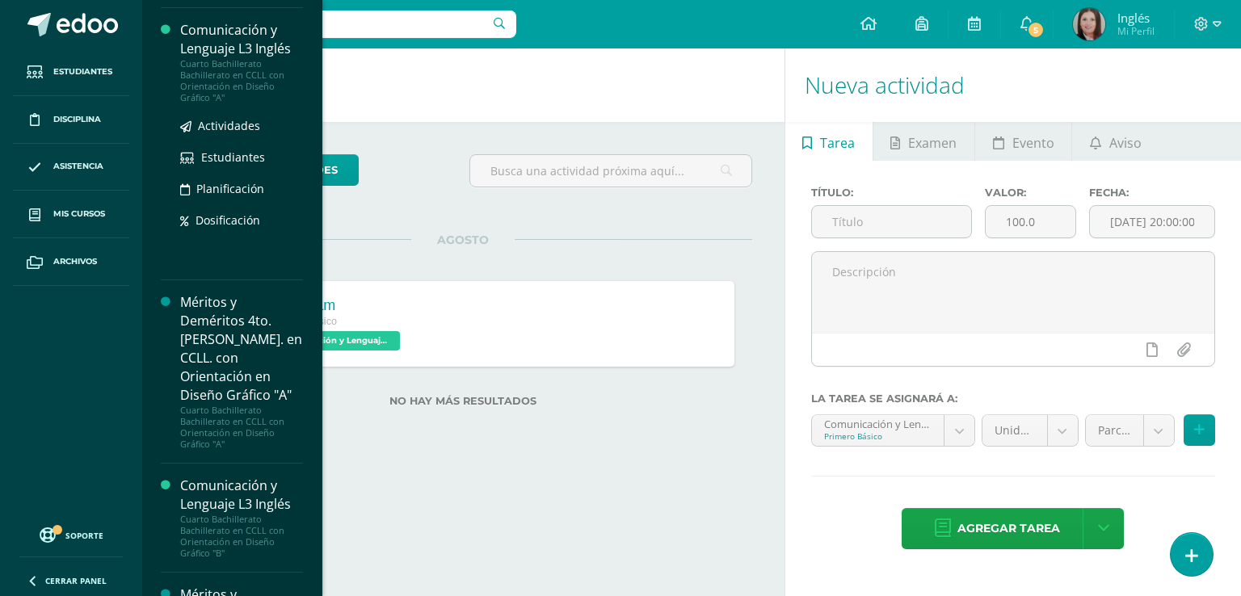
scroll to position [4193, 0]
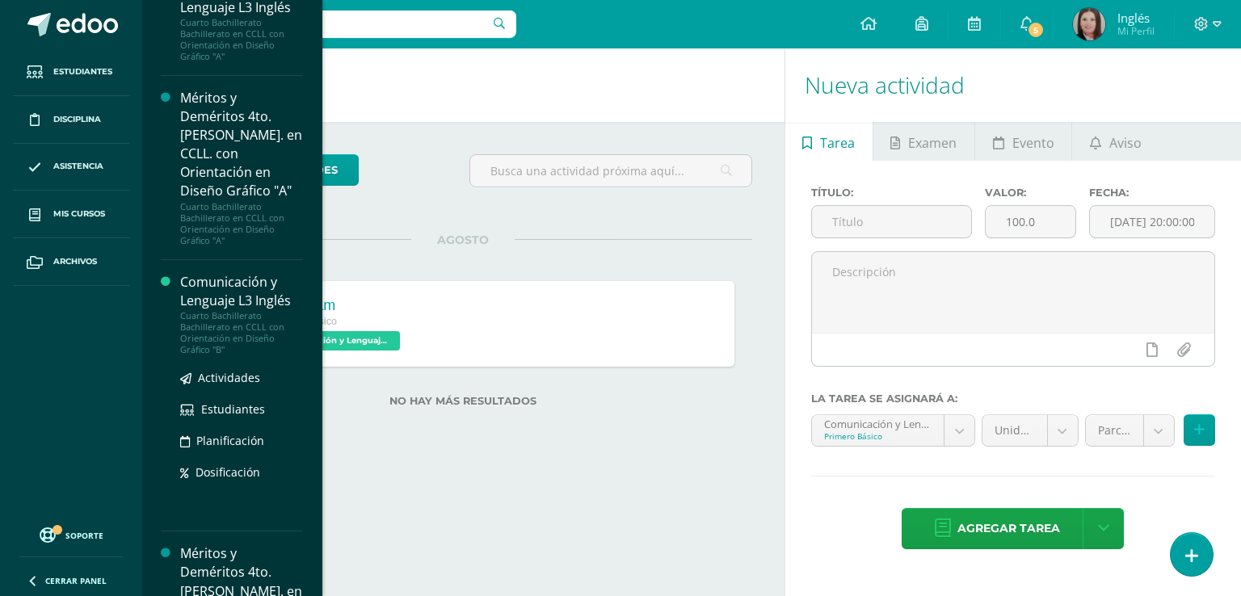
click at [222, 310] on div "Cuarto Bachillerato Bachillerato en CCLL con Orientación en Diseño Gráfico "B"" at bounding box center [241, 332] width 123 height 45
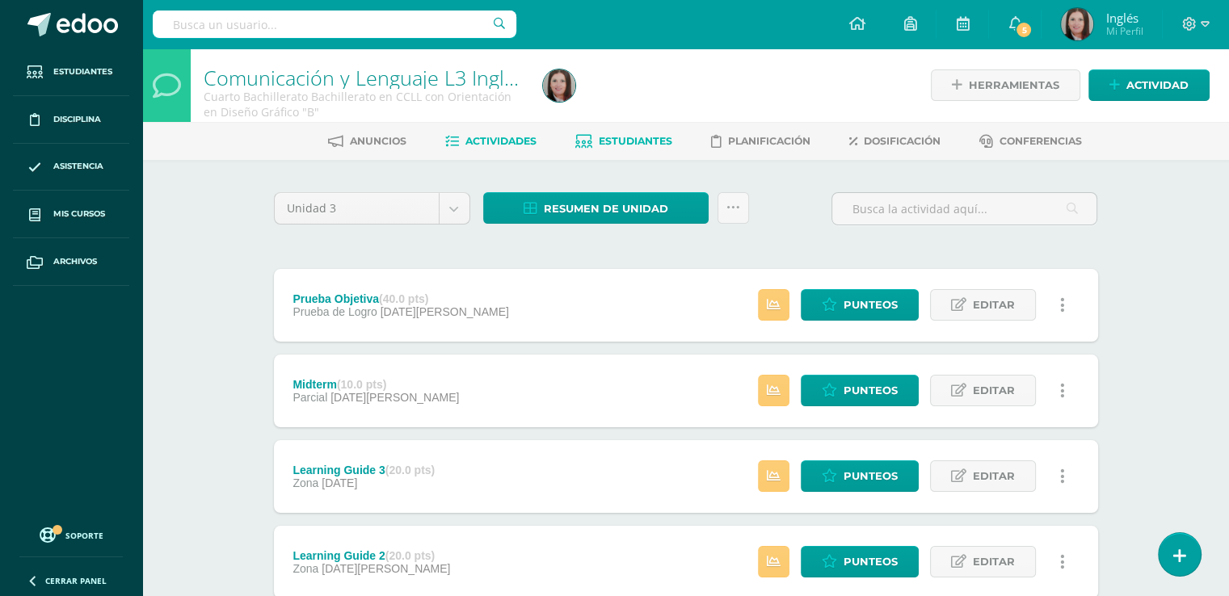
click at [656, 149] on link "Estudiantes" at bounding box center [623, 141] width 97 height 26
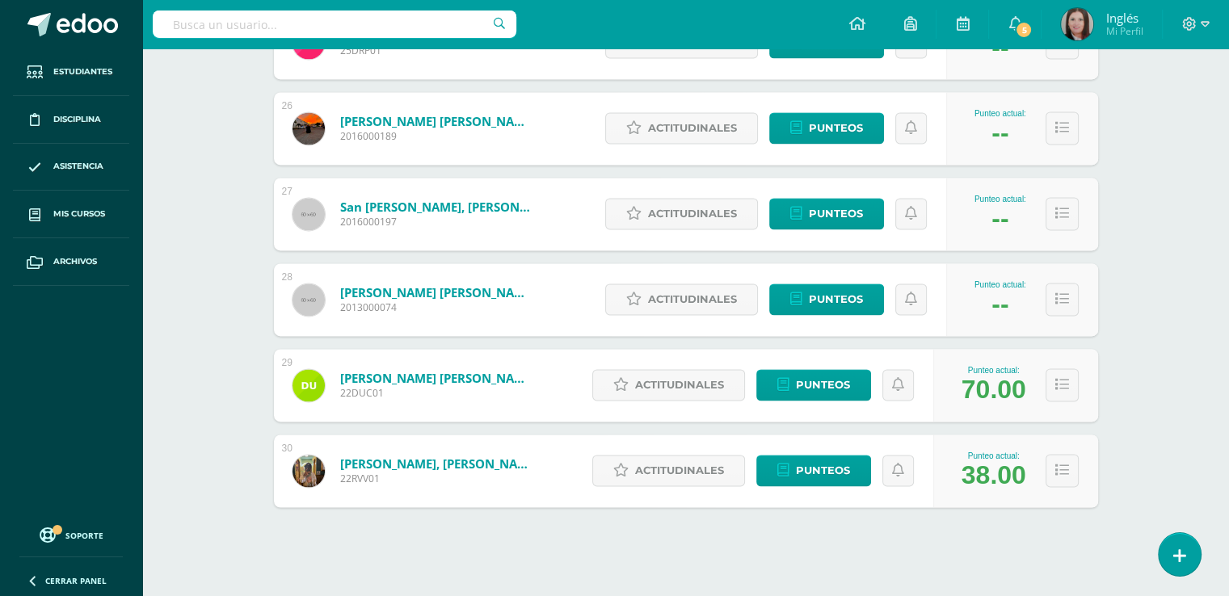
scroll to position [2413, 0]
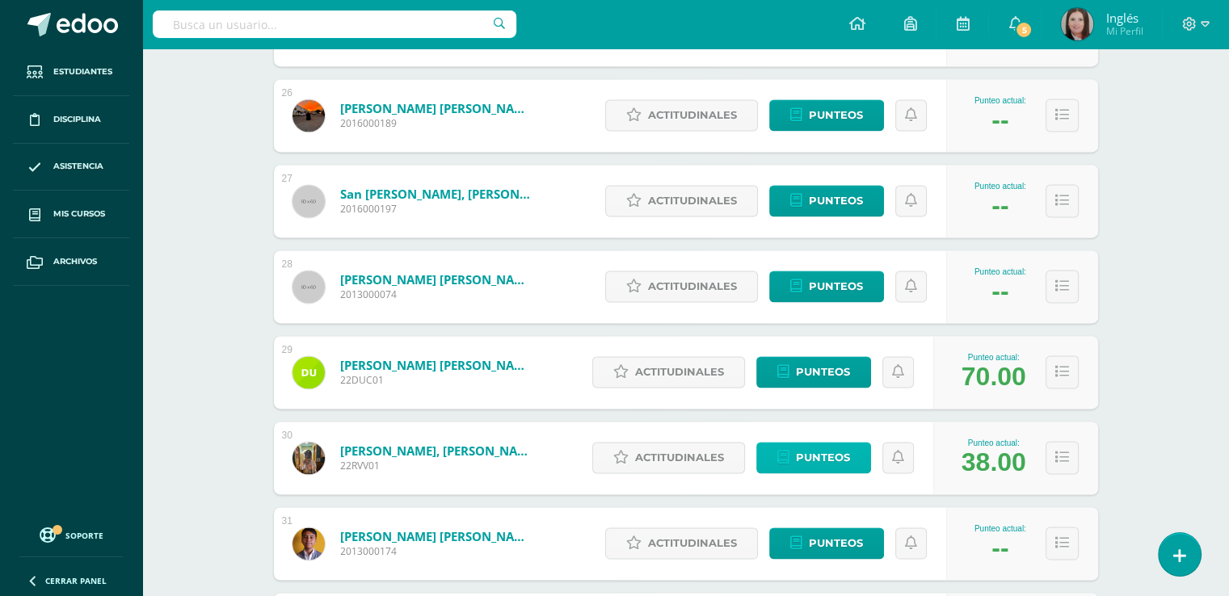
click at [848, 464] on span "Punteos" at bounding box center [823, 458] width 54 height 30
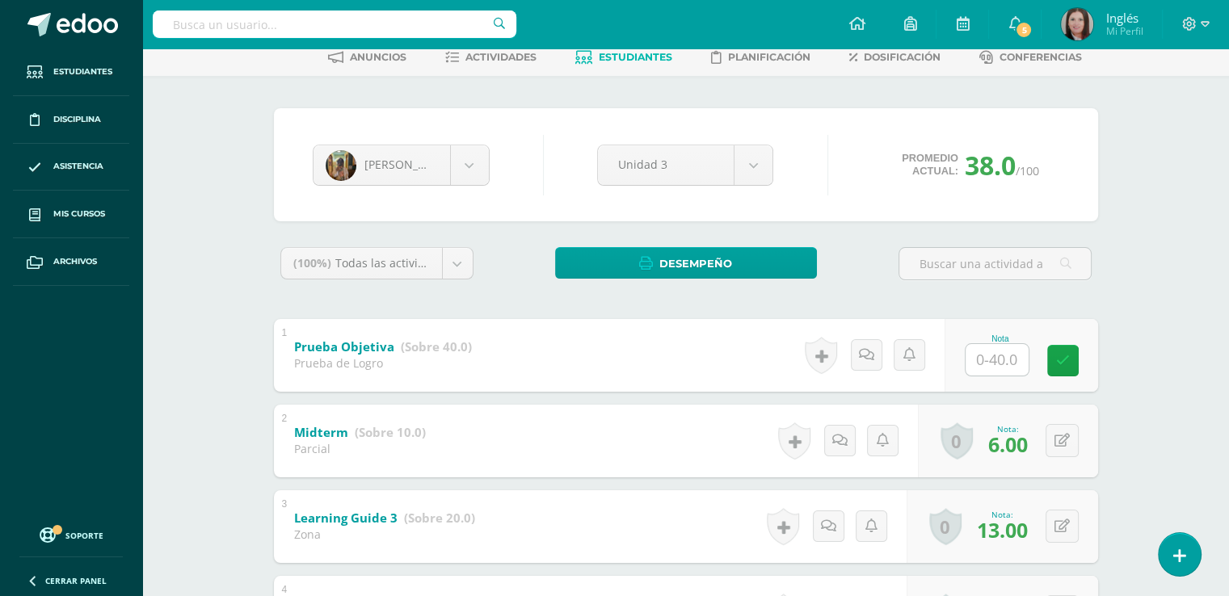
scroll to position [81, 0]
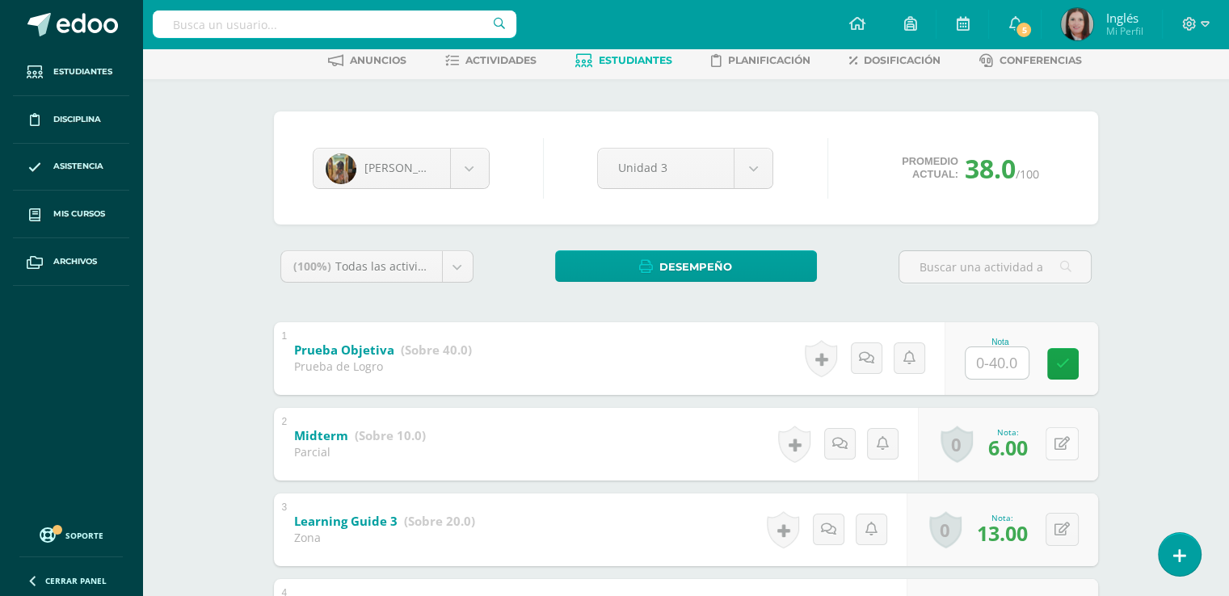
click at [1053, 444] on div "0 Logros Logros obtenidos Aún no hay logros agregados Nota: 6.00" at bounding box center [1008, 444] width 180 height 73
click at [1070, 444] on icon at bounding box center [1073, 444] width 16 height 14
type input "9"
click at [1040, 444] on link at bounding box center [1030, 449] width 32 height 32
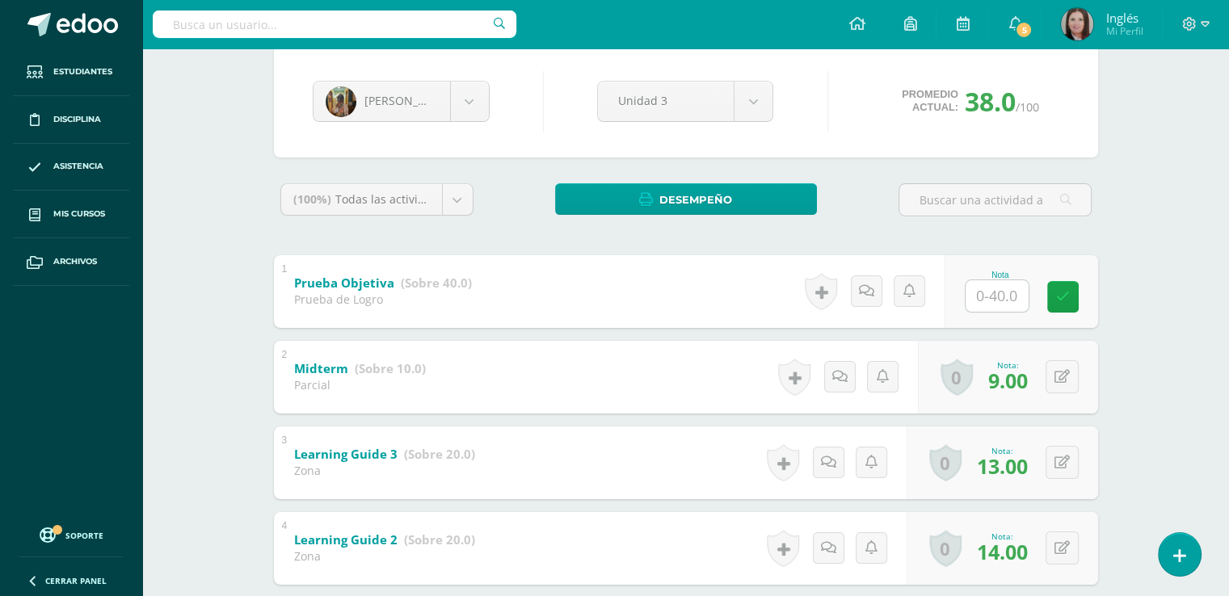
scroll to position [162, 0]
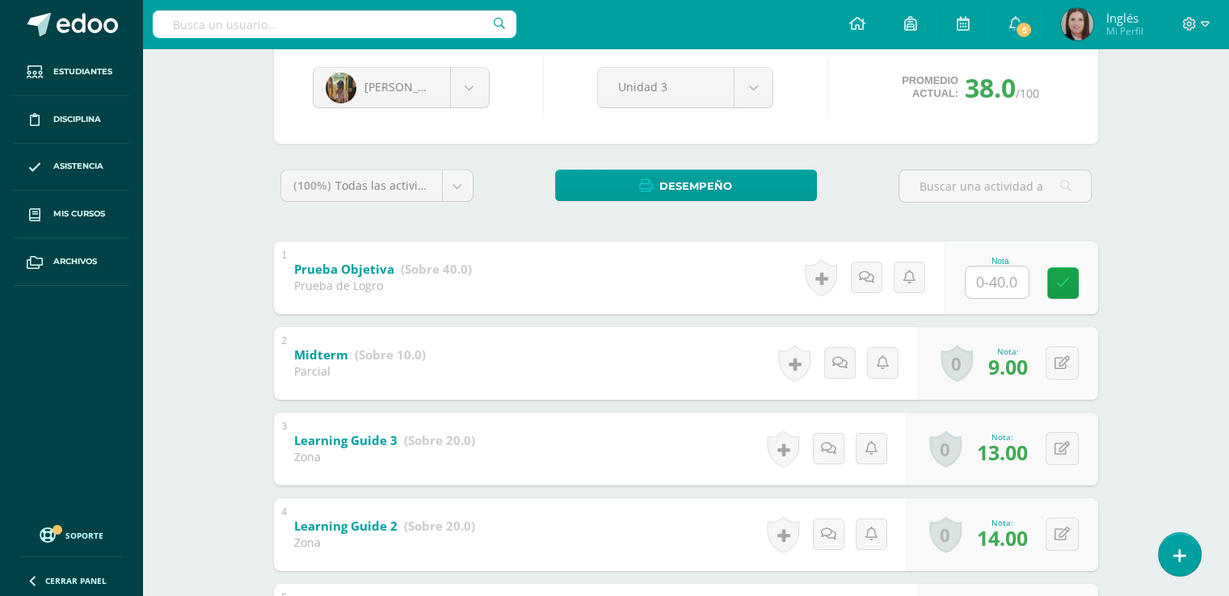
click at [1007, 280] on input "text" at bounding box center [996, 283] width 63 height 32
type input "36"
click at [1076, 282] on icon at bounding box center [1073, 283] width 15 height 14
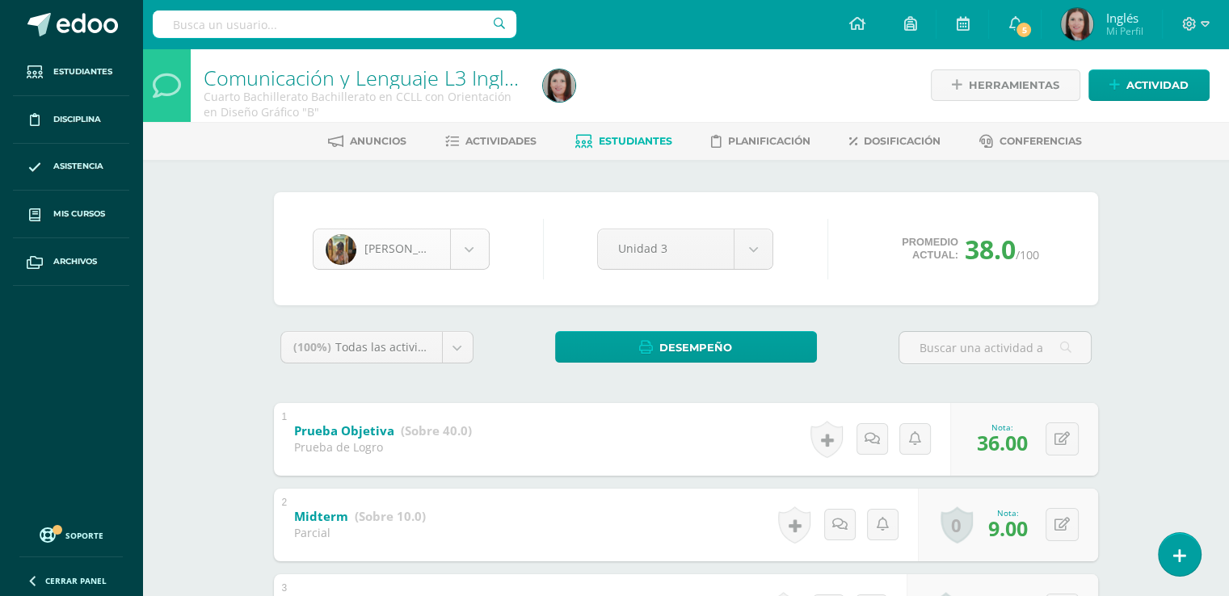
click at [465, 246] on body "Estudiantes Disciplina Asistencia Mis cursos Archivos Soporte Centro de ayuda Ú…" at bounding box center [614, 463] width 1229 height 926
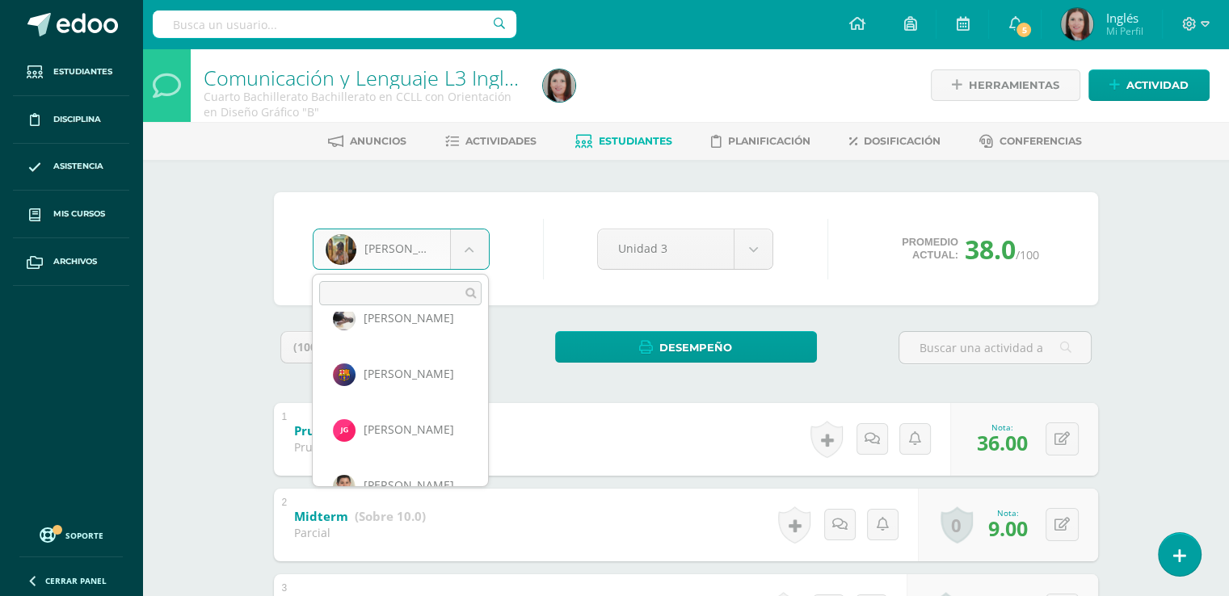
scroll to position [485, 0]
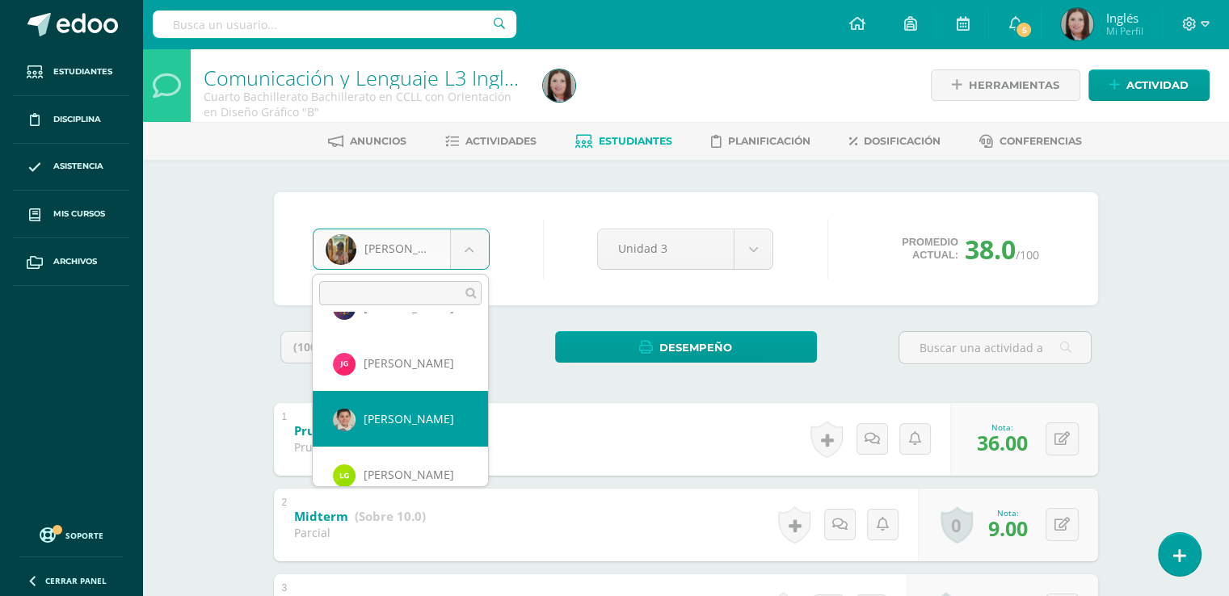
select select "680"
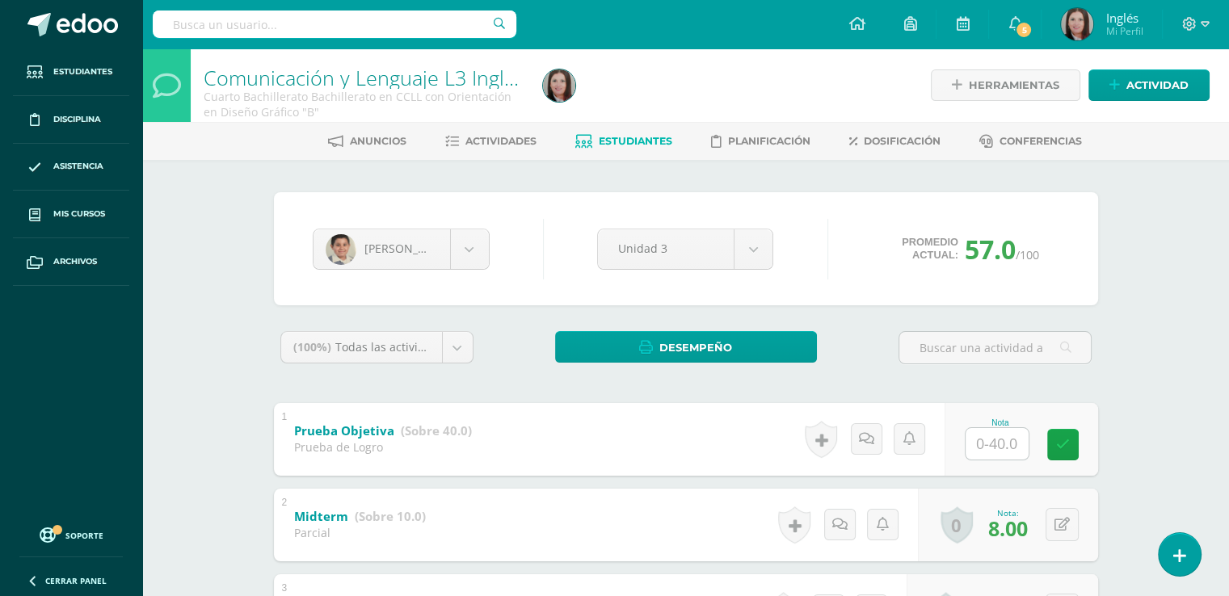
click at [996, 447] on input "text" at bounding box center [996, 444] width 63 height 32
type input "1"
type input "40"
click at [1089, 439] on link at bounding box center [1073, 444] width 32 height 32
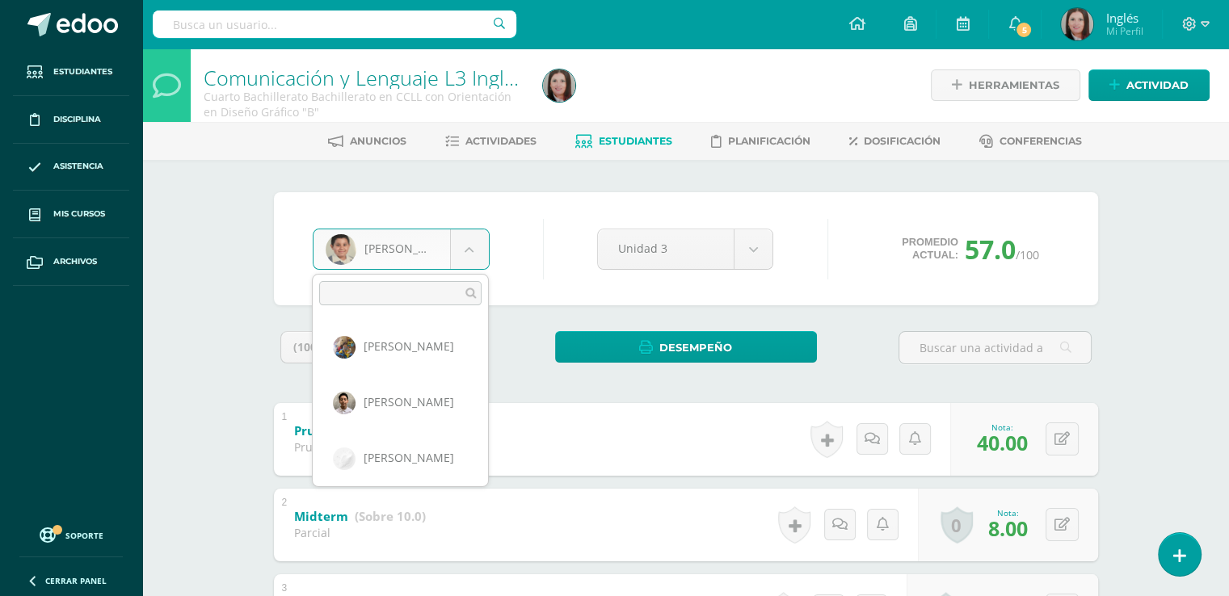
click at [472, 254] on body "Estudiantes Disciplina Asistencia Mis cursos Archivos Soporte Centro de ayuda Ú…" at bounding box center [614, 463] width 1229 height 926
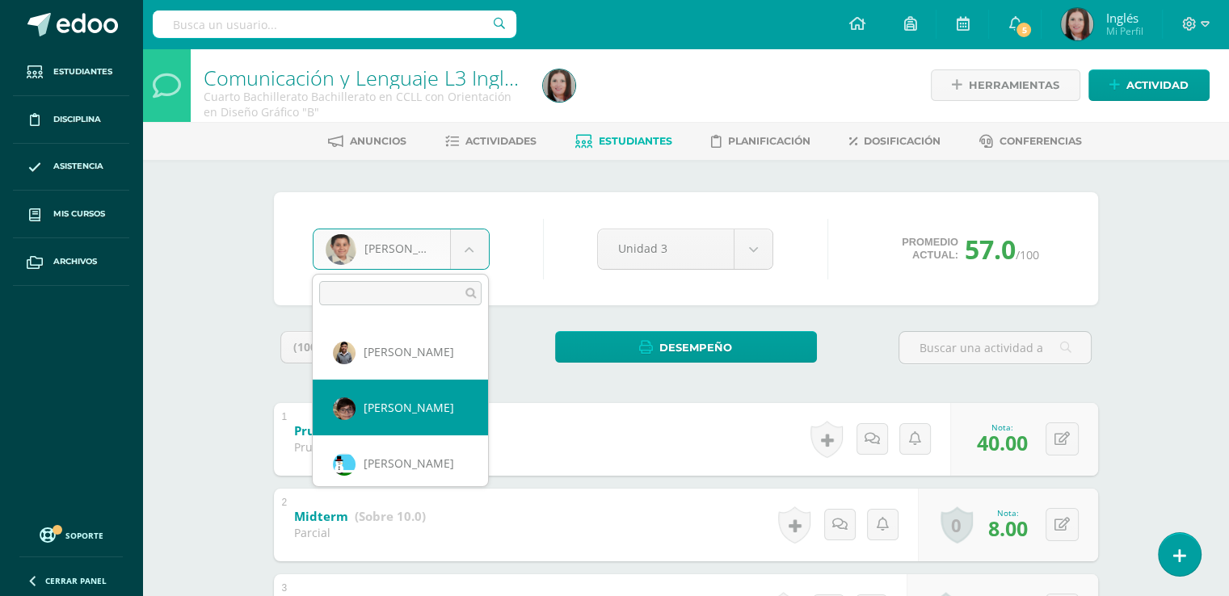
scroll to position [639, 0]
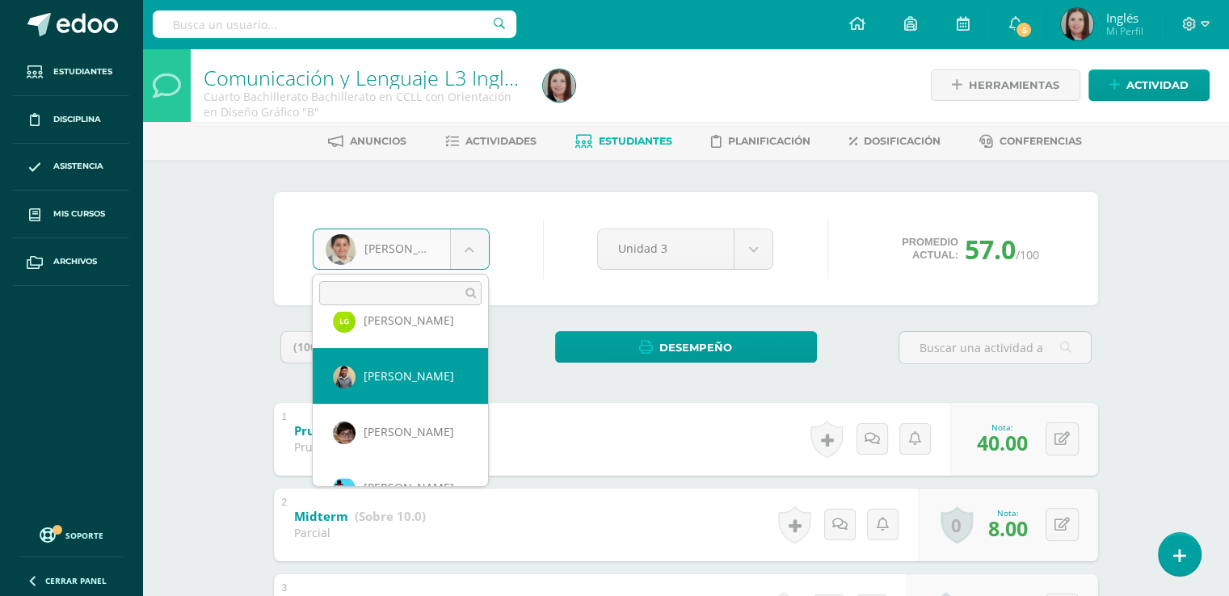
select select "712"
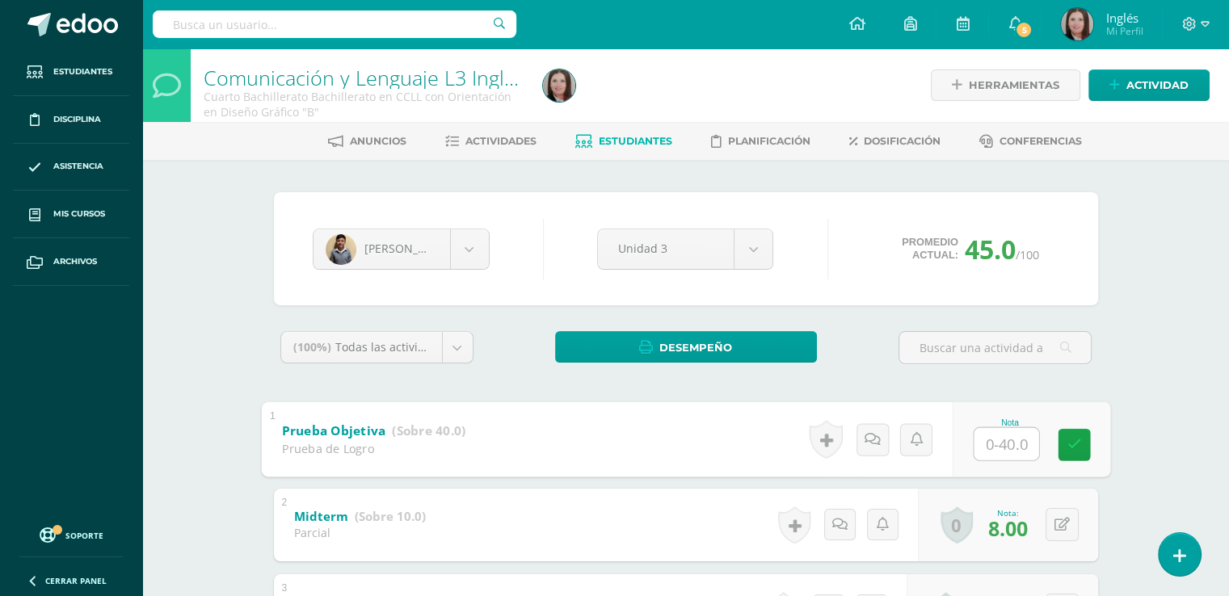
click at [1007, 452] on input "text" at bounding box center [1005, 443] width 65 height 32
type input "35"
click at [1076, 438] on icon at bounding box center [1073, 445] width 15 height 14
click at [462, 256] on body "Estudiantes Disciplina Asistencia Mis cursos Archivos Soporte Centro de ayuda Ú…" at bounding box center [614, 463] width 1229 height 926
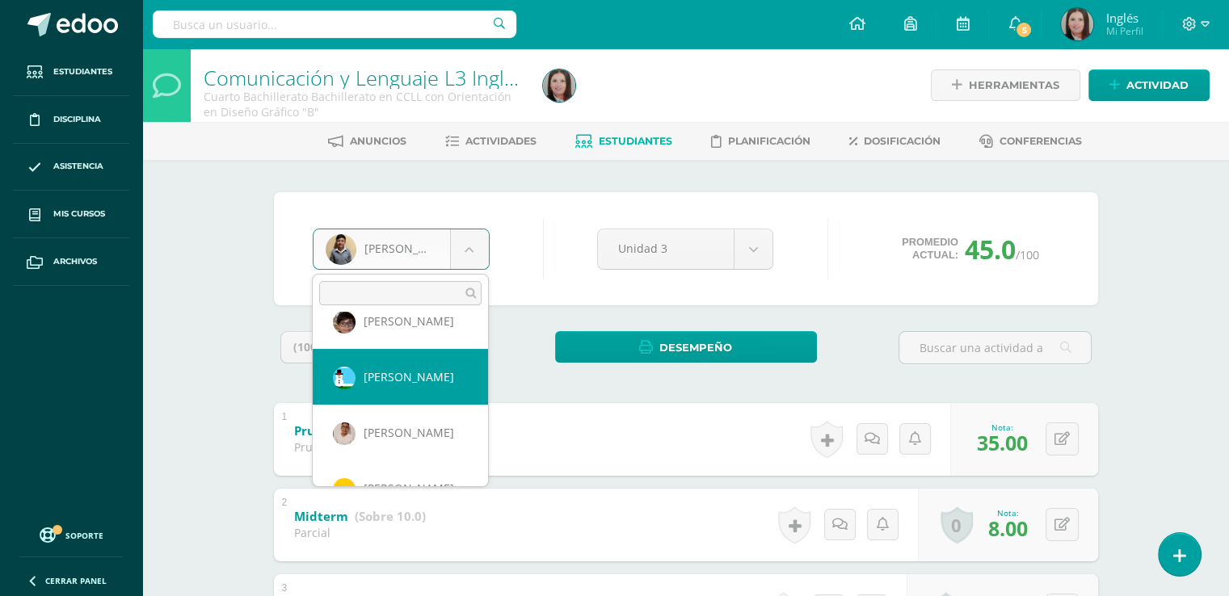
scroll to position [730, 0]
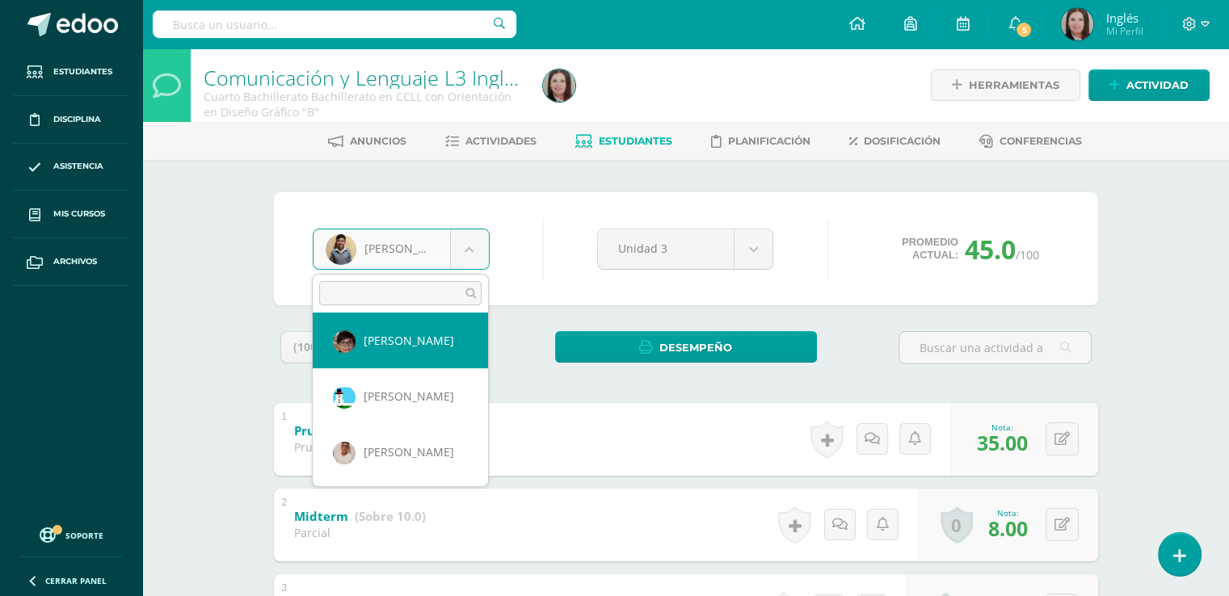
select select "626"
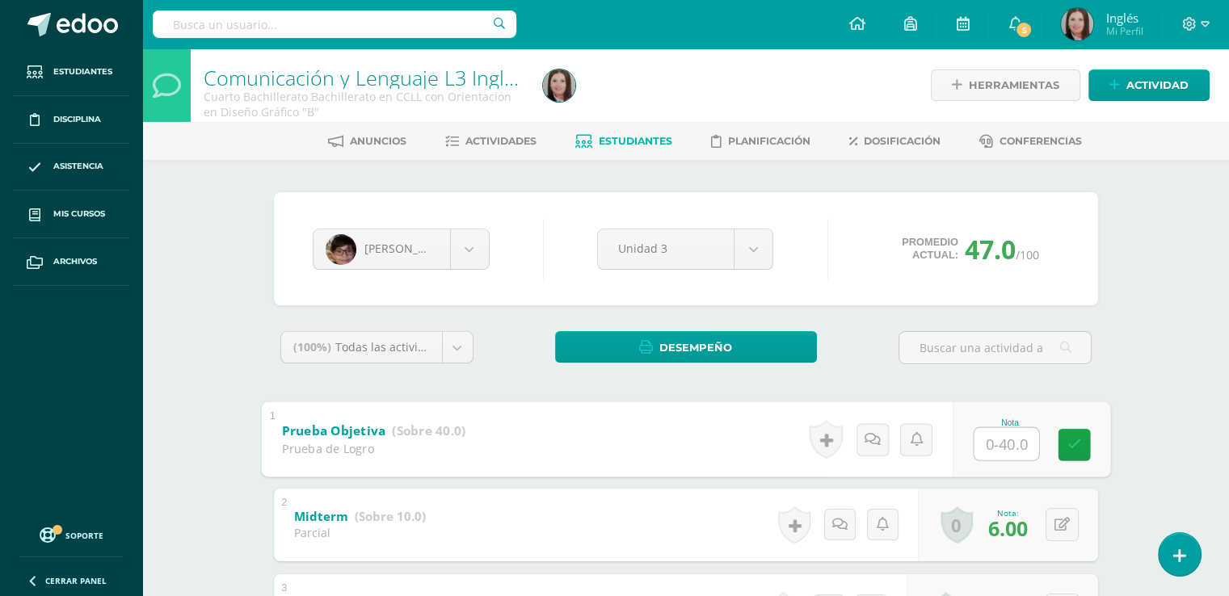
click at [987, 444] on input "text" at bounding box center [1005, 443] width 65 height 32
type input "36"
click at [1074, 434] on link at bounding box center [1073, 444] width 32 height 32
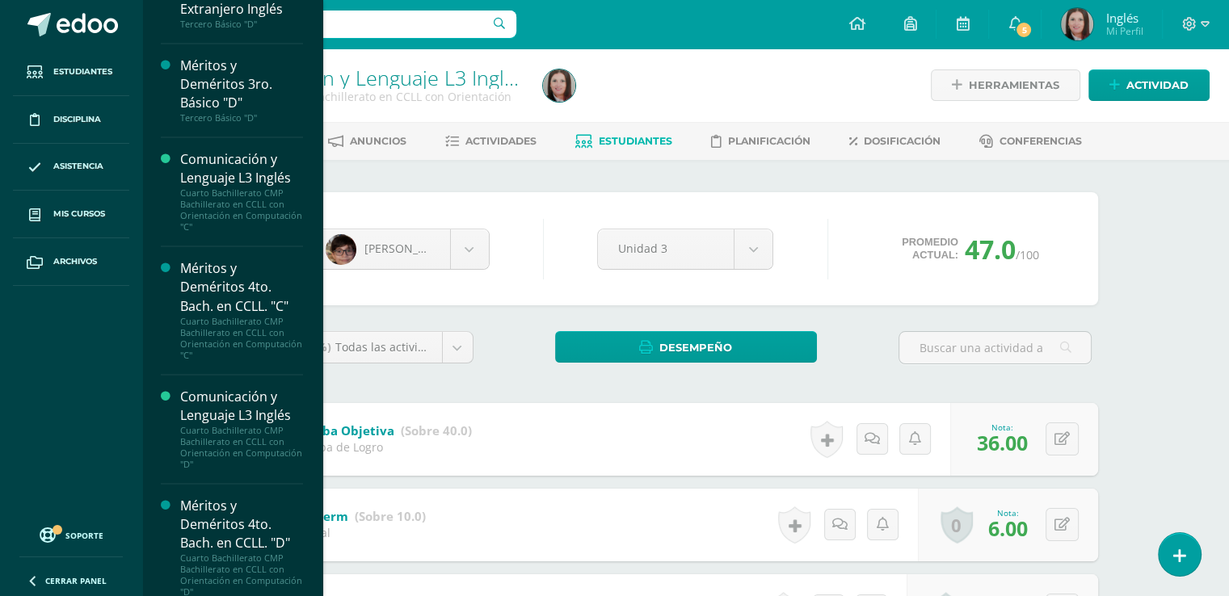
scroll to position [2503, 0]
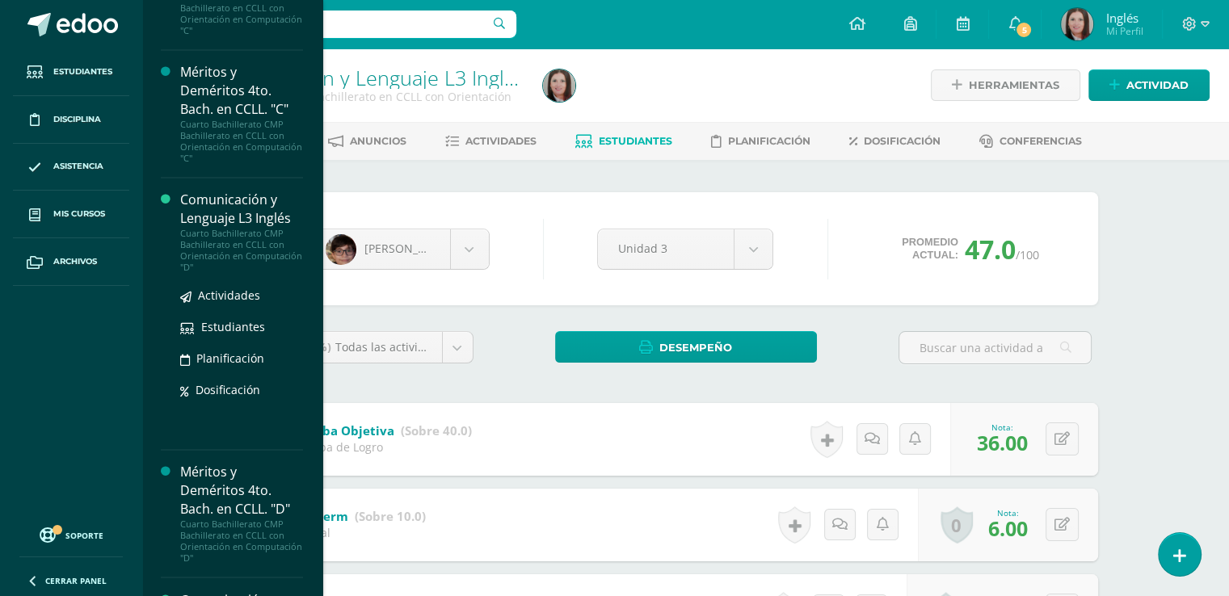
click at [204, 263] on div "Cuarto Bachillerato CMP Bachillerato en CCLL con Orientación en Computación "D"" at bounding box center [241, 250] width 123 height 45
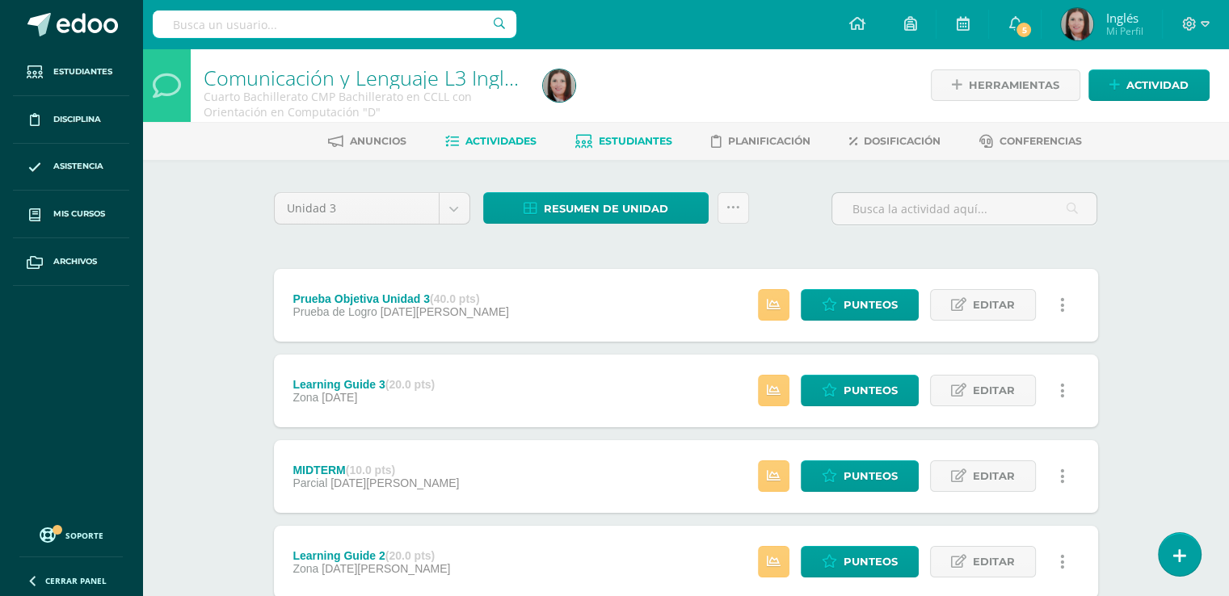
click at [666, 141] on span "Estudiantes" at bounding box center [636, 141] width 74 height 12
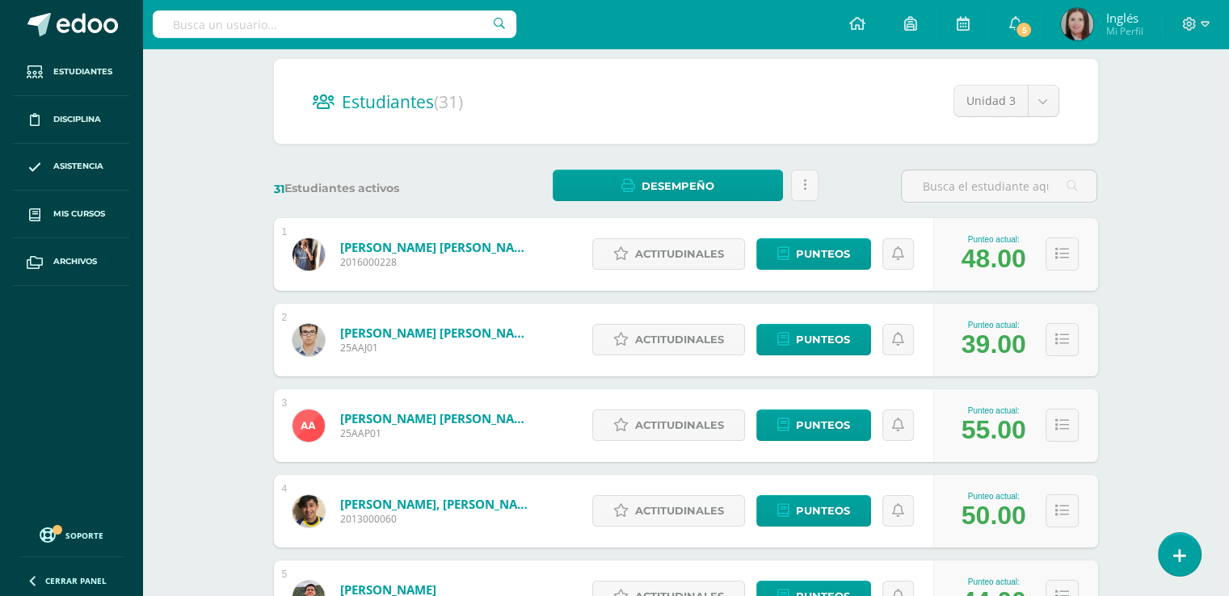
scroll to position [162, 0]
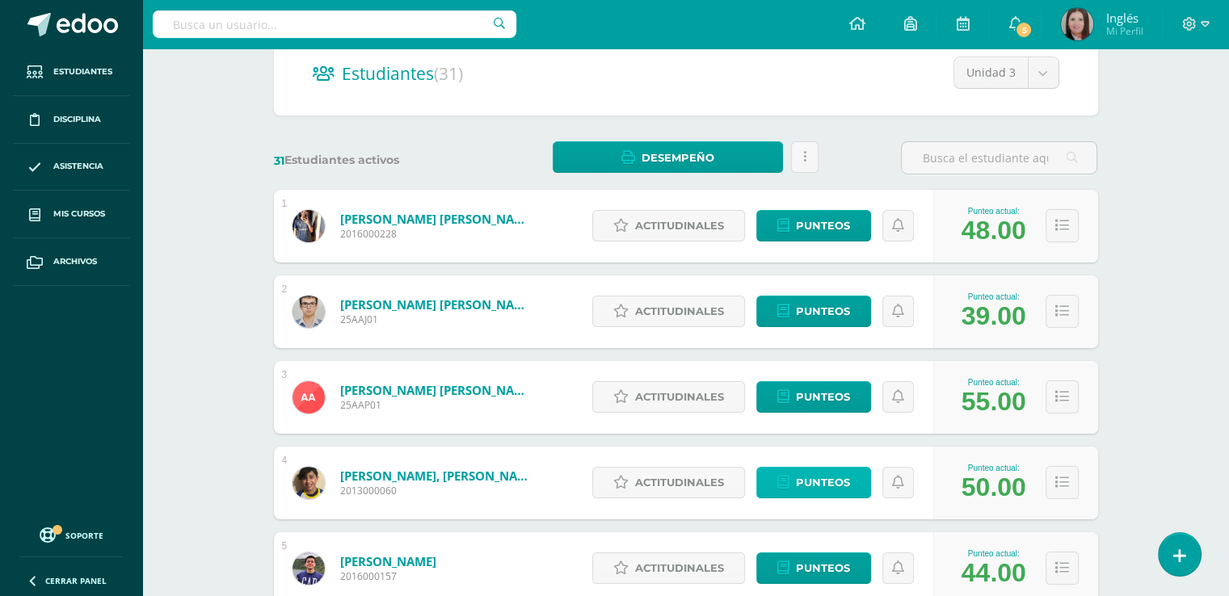
click at [825, 476] on span "Punteos" at bounding box center [823, 483] width 54 height 30
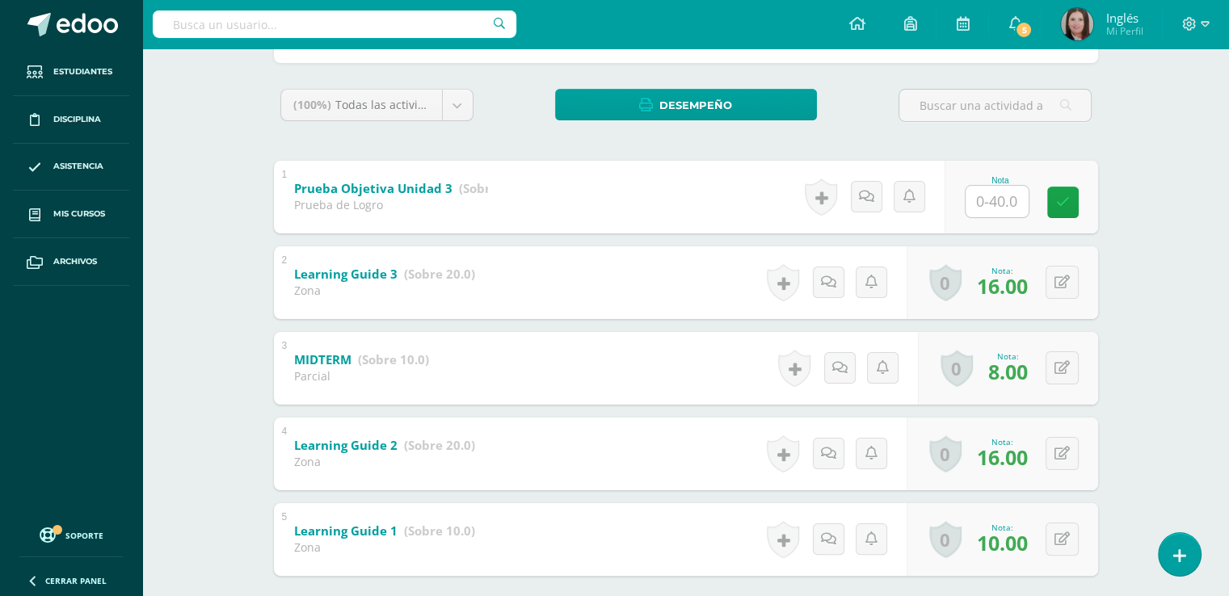
scroll to position [323, 0]
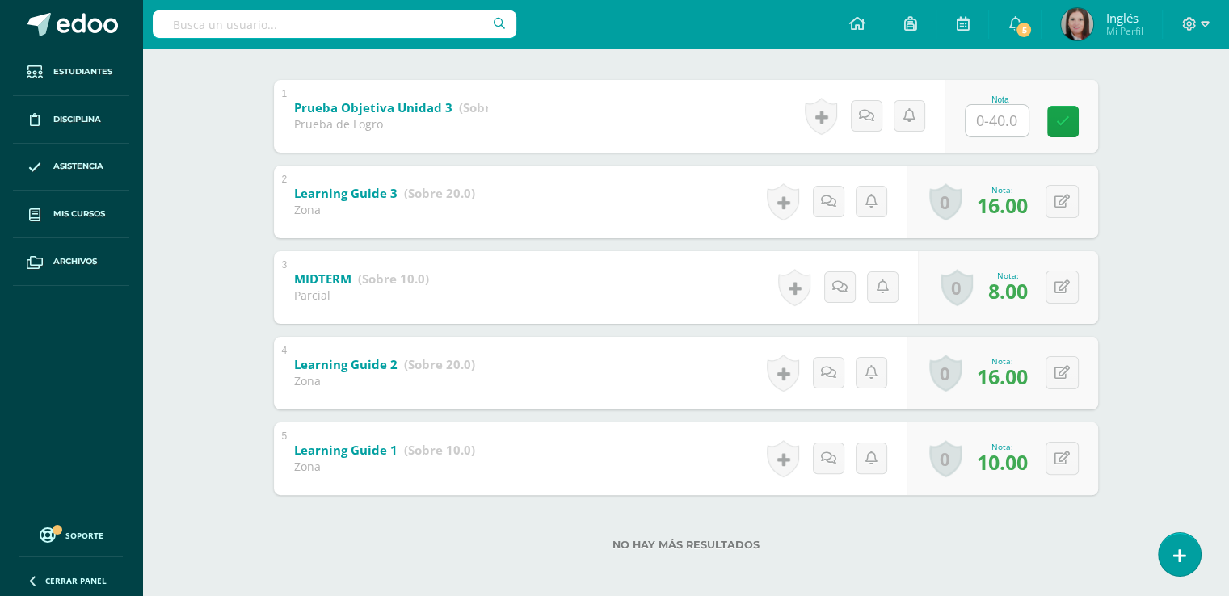
click at [989, 120] on input "text" at bounding box center [996, 121] width 63 height 32
type input "35"
click at [1066, 128] on link at bounding box center [1073, 121] width 32 height 32
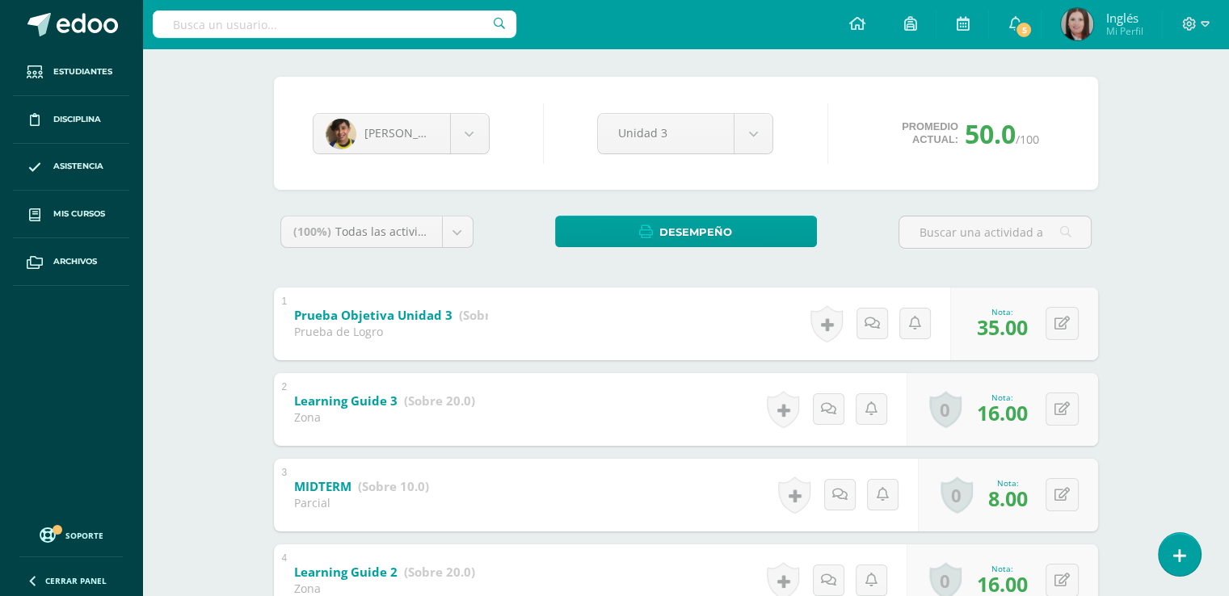
scroll to position [81, 0]
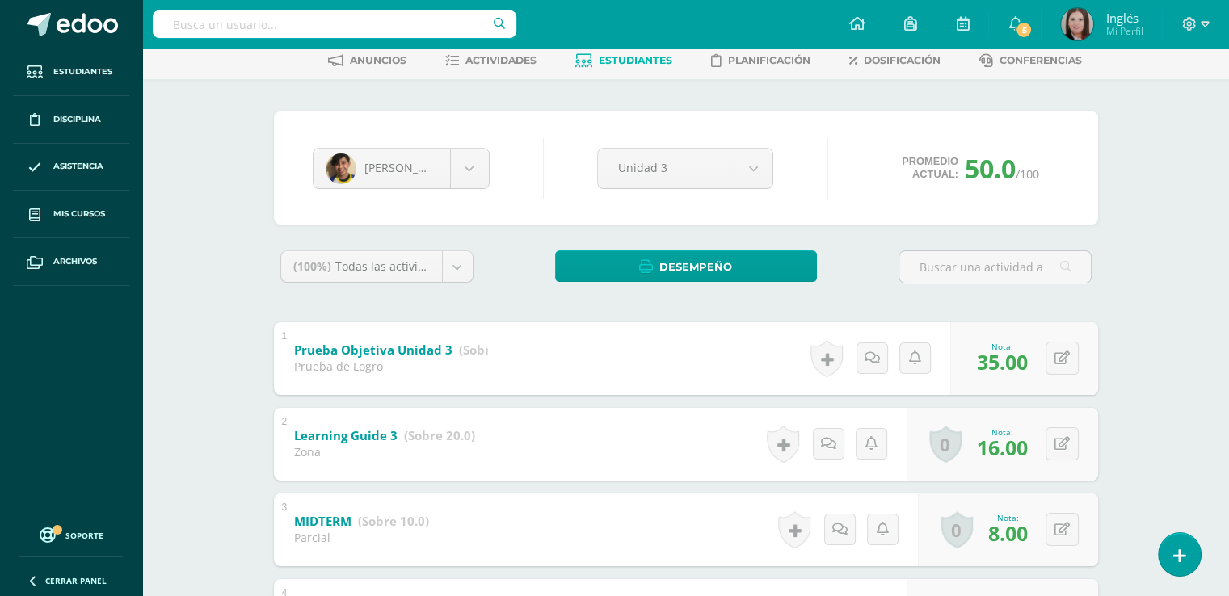
click at [1066, 128] on div "[PERSON_NAME] [PERSON_NAME] [PERSON_NAME] [PERSON_NAME] [PERSON_NAME] [PERSON_N…" at bounding box center [686, 167] width 824 height 113
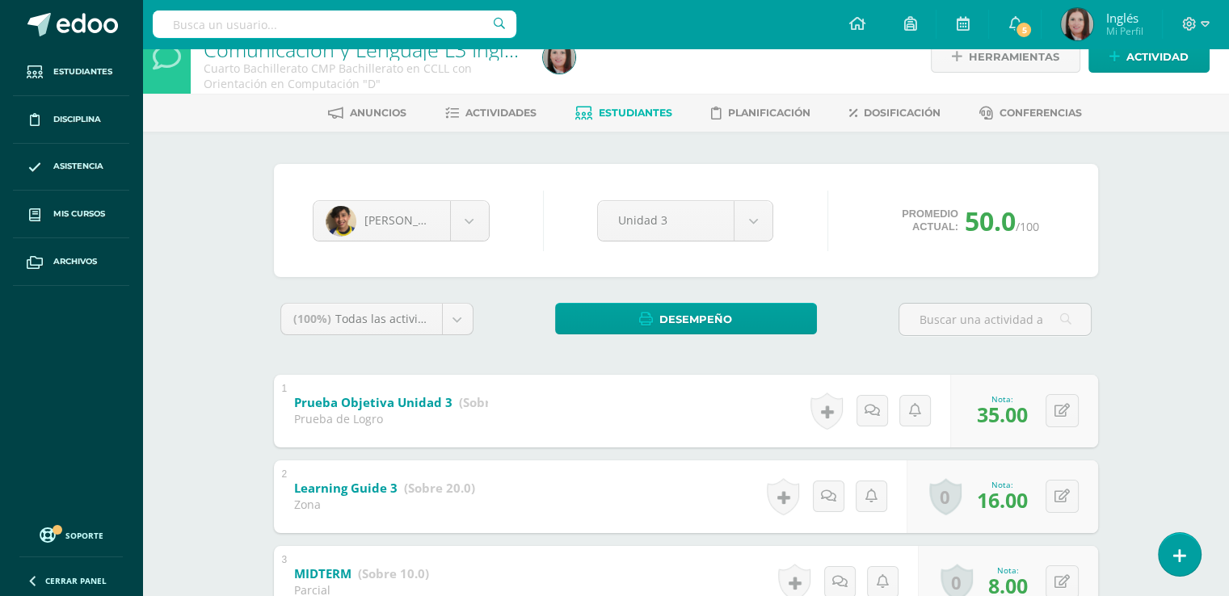
scroll to position [0, 0]
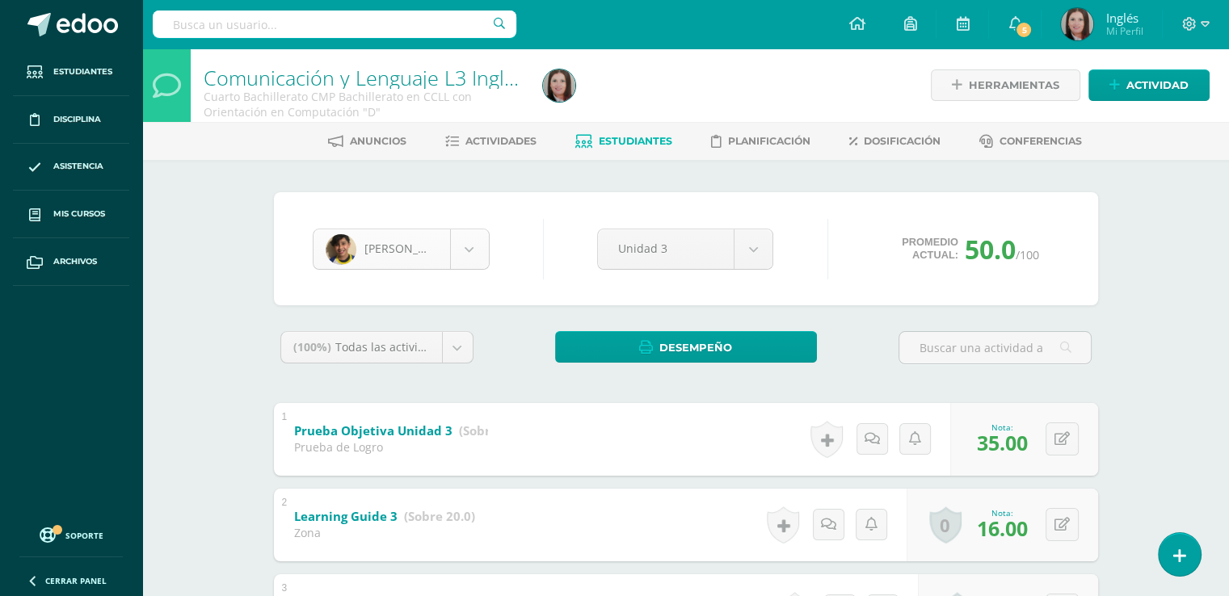
click at [465, 246] on body "Estudiantes Disciplina Asistencia Mis cursos Archivos Soporte Centro de ayuda Ú…" at bounding box center [614, 463] width 1229 height 926
